Goal: Communication & Community: Answer question/provide support

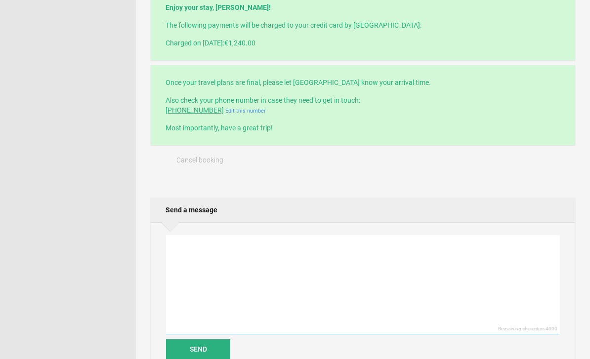
click at [340, 257] on textarea at bounding box center [363, 284] width 394 height 99
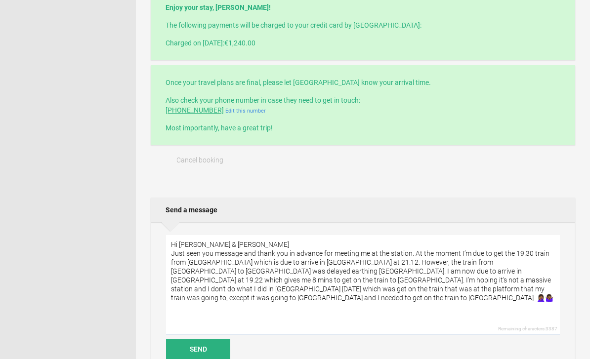
click at [474, 292] on textarea "Hi [PERSON_NAME] & [PERSON_NAME] Just seen you message and thank you in advance…" at bounding box center [363, 284] width 394 height 99
click at [413, 257] on textarea "Hi [PERSON_NAME] & [PERSON_NAME] Just seen you message and thank you in advance…" at bounding box center [363, 284] width 394 height 99
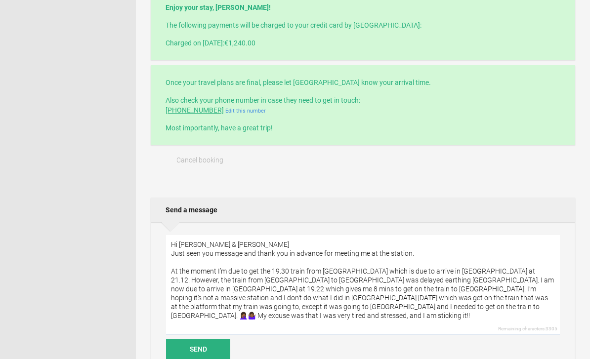
click at [278, 280] on textarea "Hi [PERSON_NAME] & [PERSON_NAME] Just seen you message and thank you in advance…" at bounding box center [363, 284] width 394 height 99
click at [274, 284] on textarea "Hi [PERSON_NAME] & [PERSON_NAME] Just seen you message and thank you in advance…" at bounding box center [363, 284] width 394 height 99
click at [224, 294] on textarea "Hi [PERSON_NAME] & [PERSON_NAME] Just seen you message and thank you in advance…" at bounding box center [363, 284] width 394 height 99
click at [220, 292] on textarea "Hi [PERSON_NAME] & [PERSON_NAME] Just seen you message and thank you in advance…" at bounding box center [363, 284] width 394 height 99
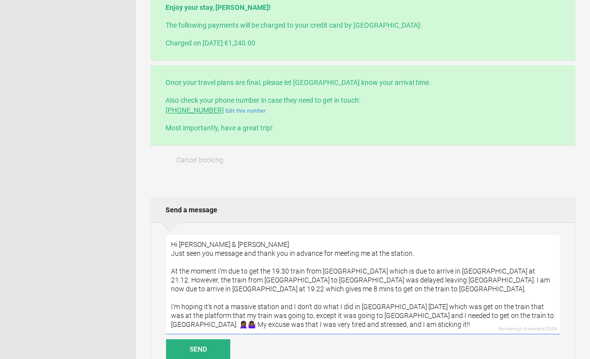
click at [285, 309] on textarea "Hi [PERSON_NAME] & [PERSON_NAME] Just seen you message and thank you in advance…" at bounding box center [363, 284] width 394 height 99
click at [284, 309] on textarea "Hi [PERSON_NAME] & [PERSON_NAME] Just seen you message and thank you in advance…" at bounding box center [363, 284] width 394 height 99
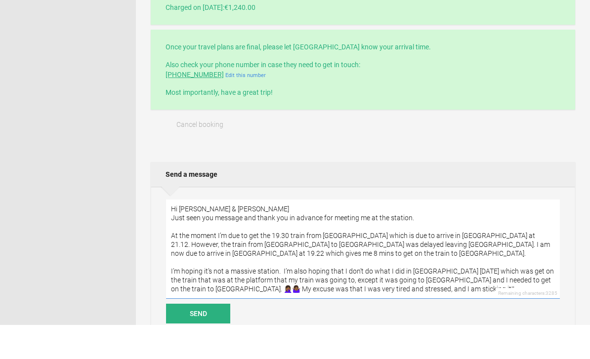
scroll to position [304, 0]
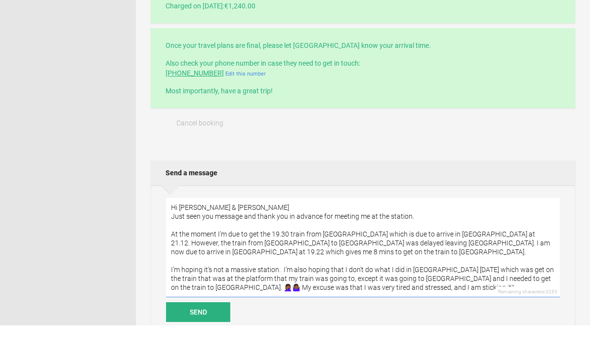
click at [424, 290] on textarea "Hi [PERSON_NAME] & [PERSON_NAME] Just seen you message and thank you in advance…" at bounding box center [363, 281] width 394 height 99
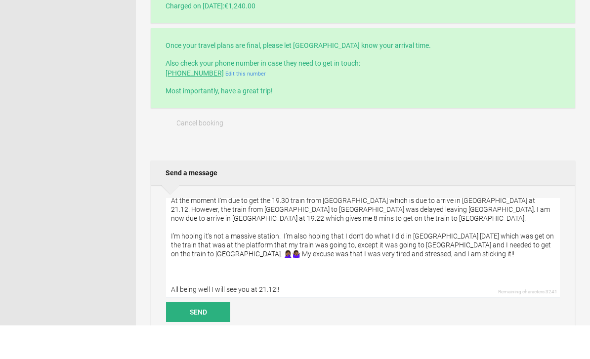
scroll to position [33, 0]
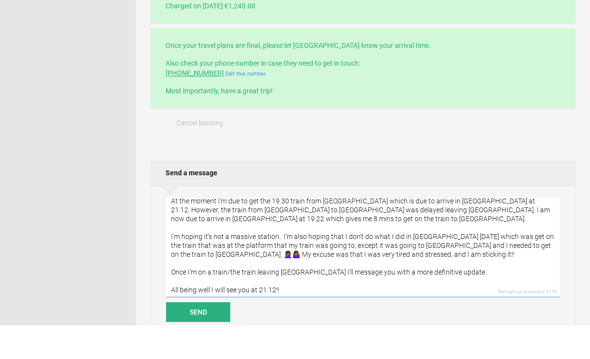
click at [361, 285] on textarea "Hi [PERSON_NAME] & [PERSON_NAME] Just seen you message and thank you in advance…" at bounding box center [363, 281] width 394 height 99
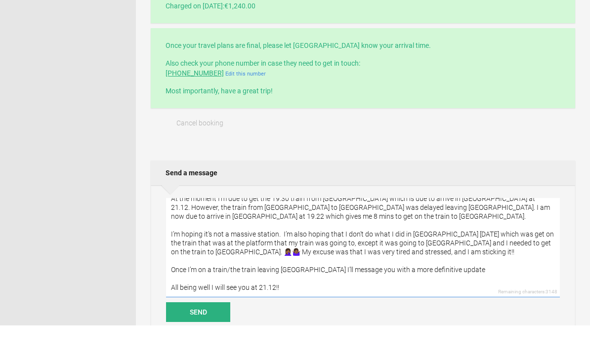
scroll to position [48, 0]
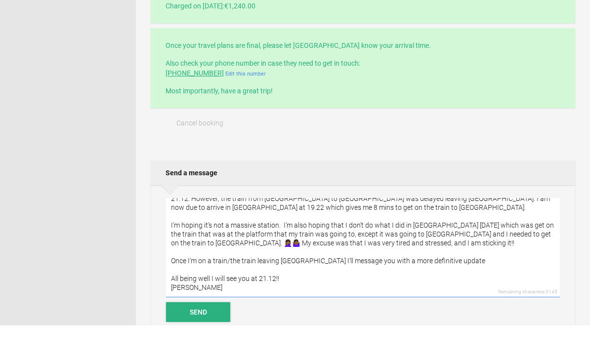
type textarea "Hi [PERSON_NAME] & [PERSON_NAME] Just seen you message and thank you in advance…"
click at [204, 336] on button "Send" at bounding box center [198, 346] width 64 height 20
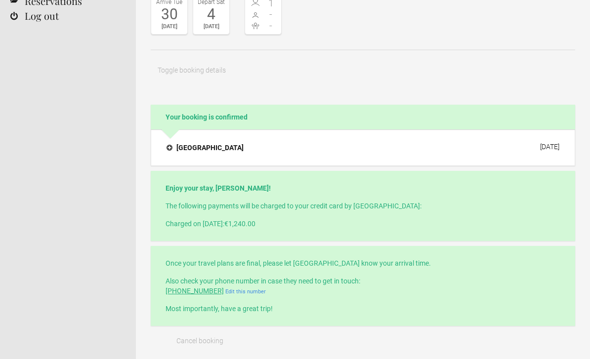
scroll to position [0, 0]
